Goal: Task Accomplishment & Management: Use online tool/utility

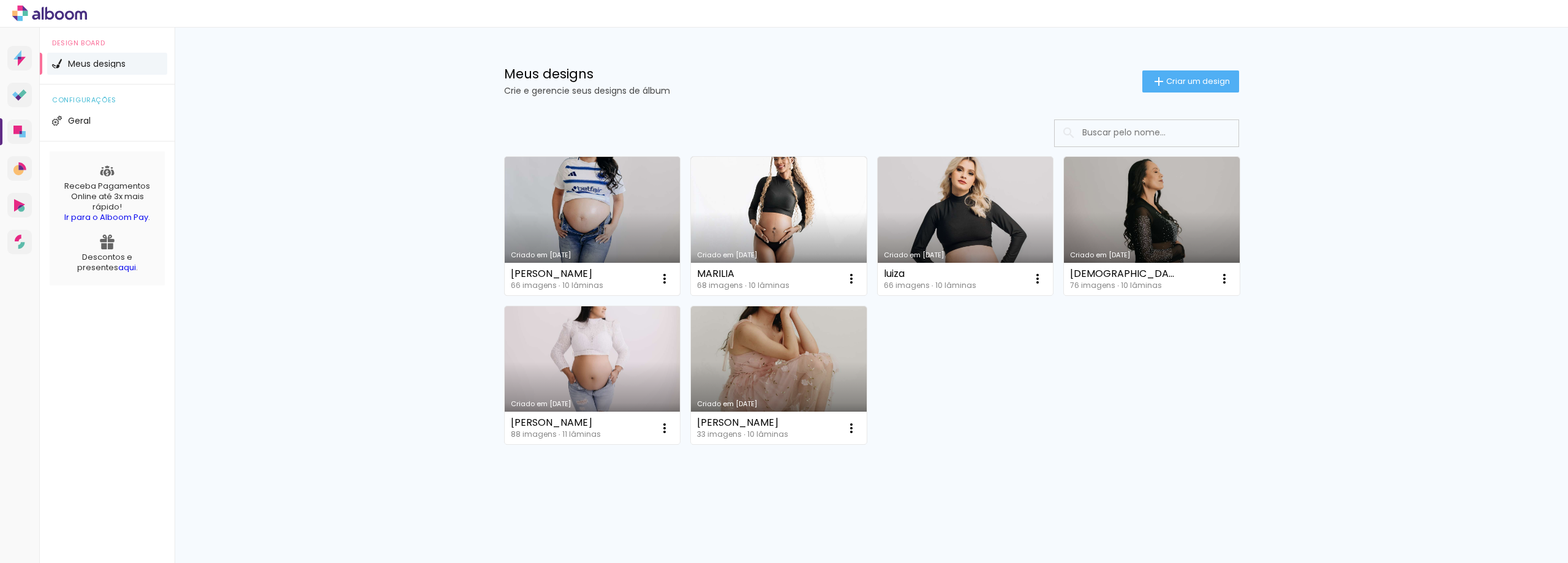
click at [621, 226] on link "Criado em [DATE]" at bounding box center [592, 226] width 176 height 138
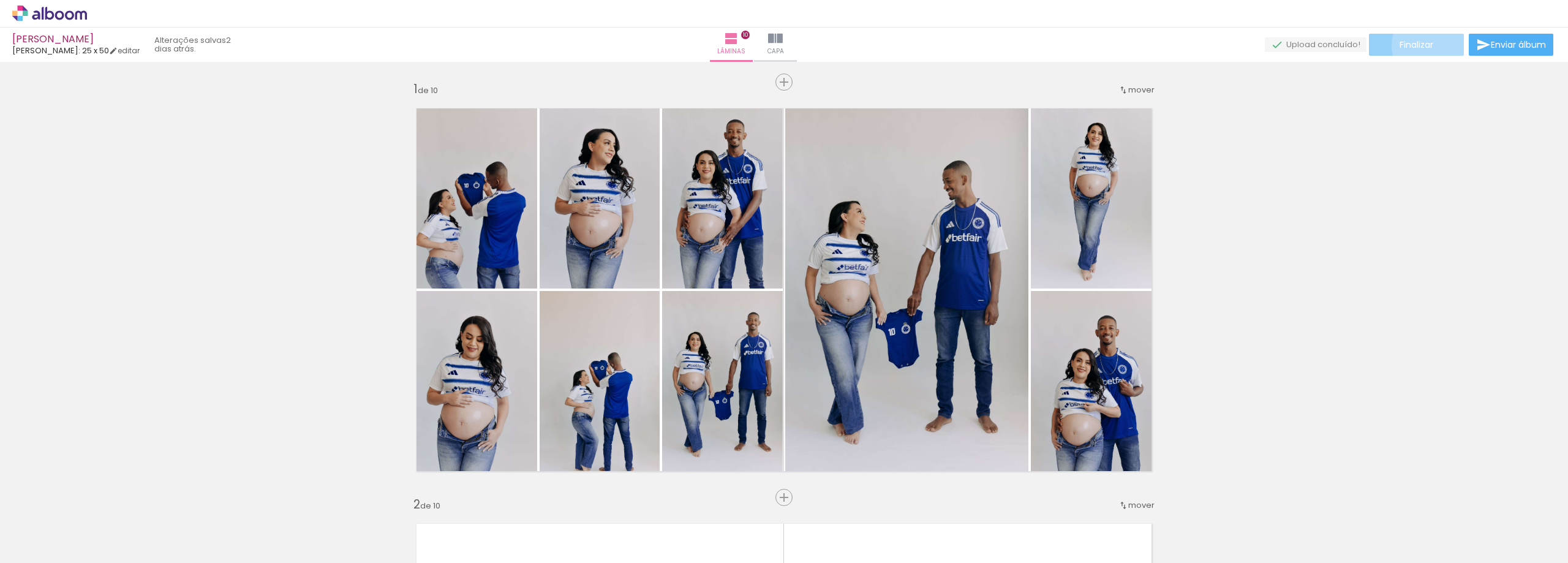
click at [1431, 46] on paper-button "Finalizar" at bounding box center [1416, 45] width 95 height 22
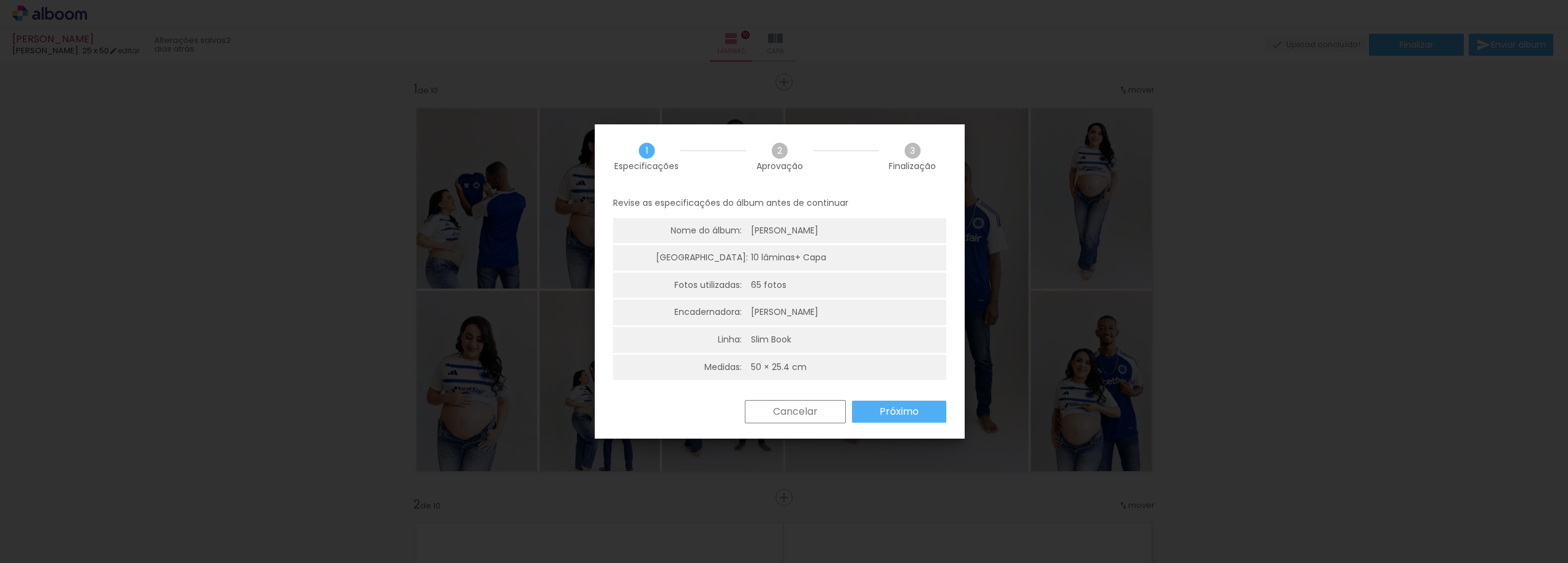
click at [0, 0] on slot "Próximo" at bounding box center [0, 0] width 0 height 0
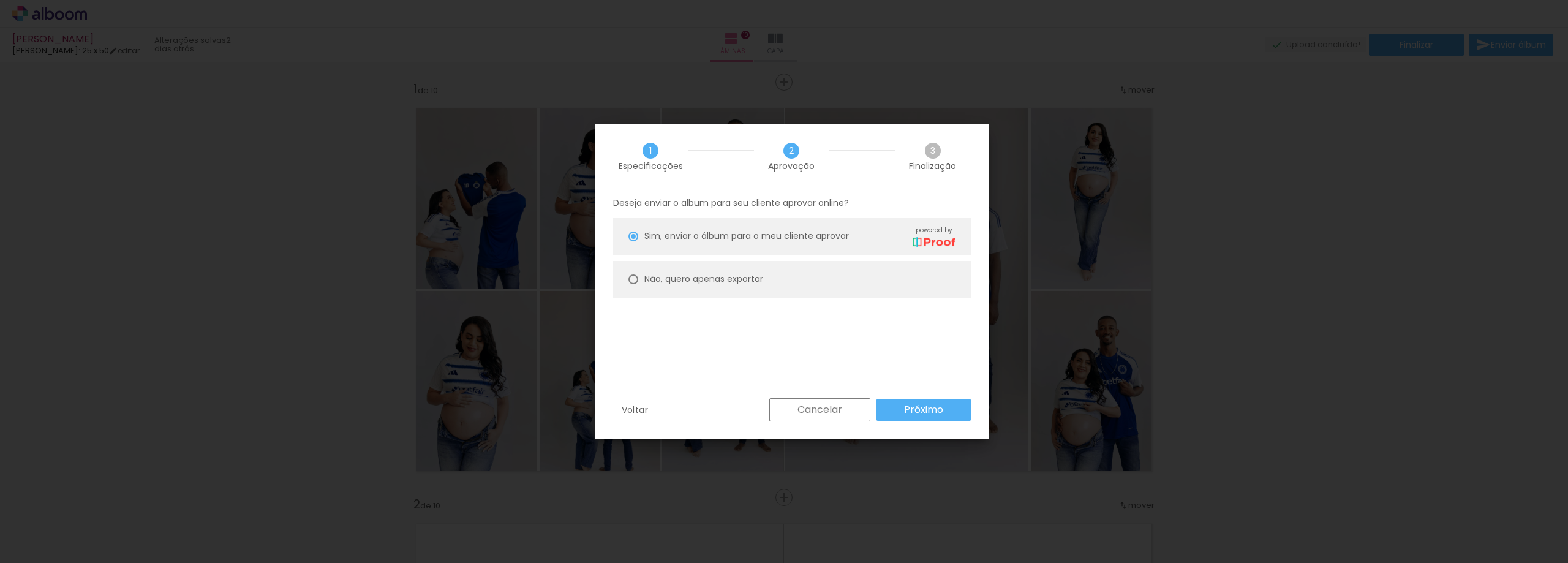
click at [0, 0] on div at bounding box center [0, 0] width 0 height 0
type paper-radio-button "on"
click at [0, 0] on slot "Próximo" at bounding box center [0, 0] width 0 height 0
type input "Alta, 300 DPI"
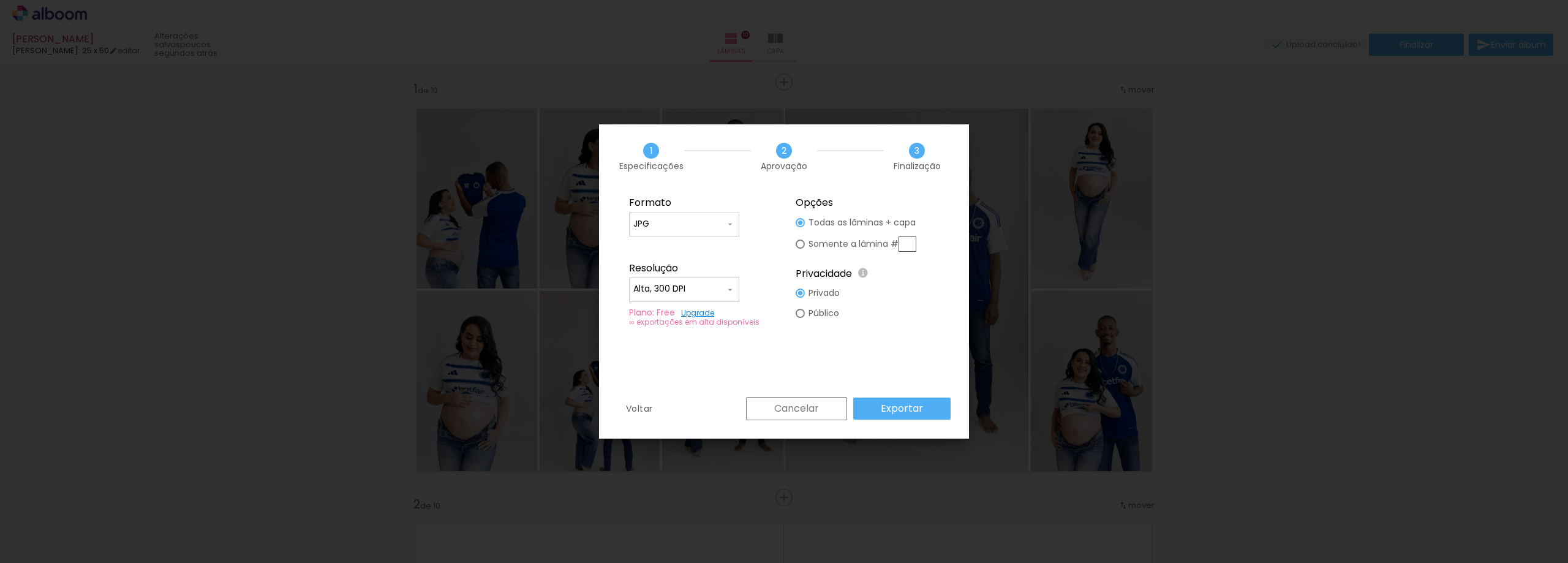
click at [0, 0] on slot "Exportar" at bounding box center [0, 0] width 0 height 0
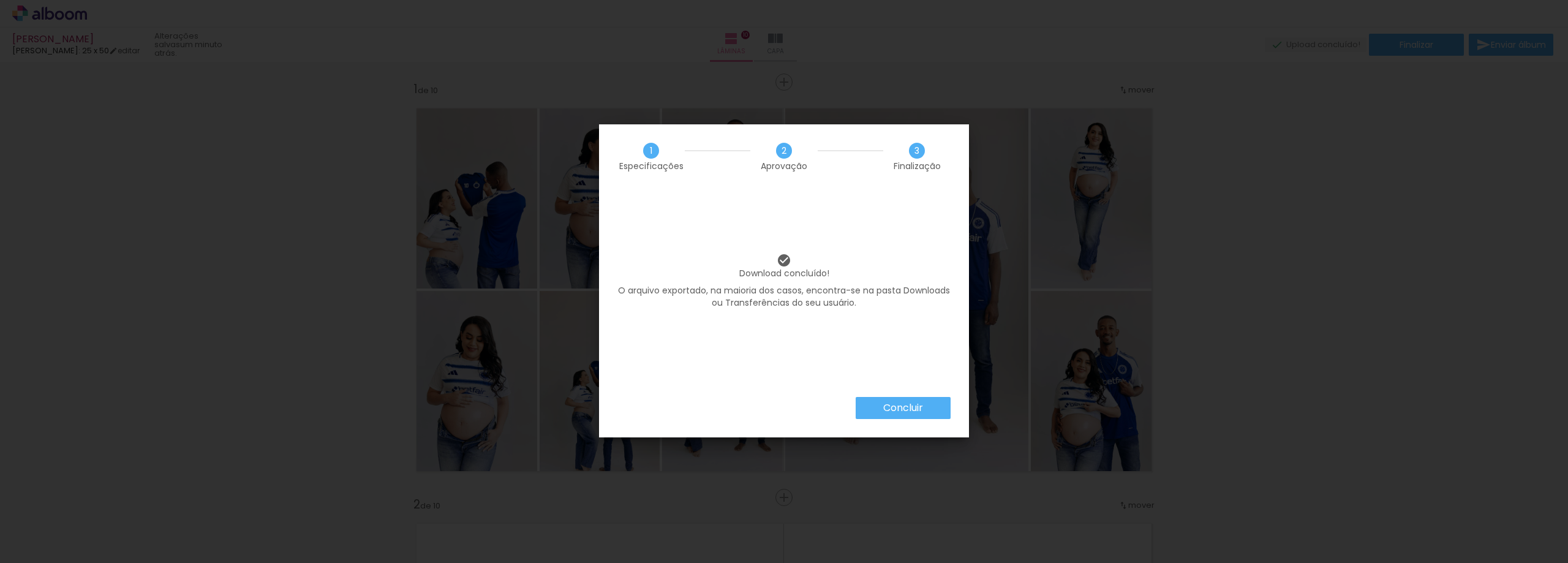
click at [0, 0] on slot "Concluir" at bounding box center [0, 0] width 0 height 0
